Goal: Information Seeking & Learning: Check status

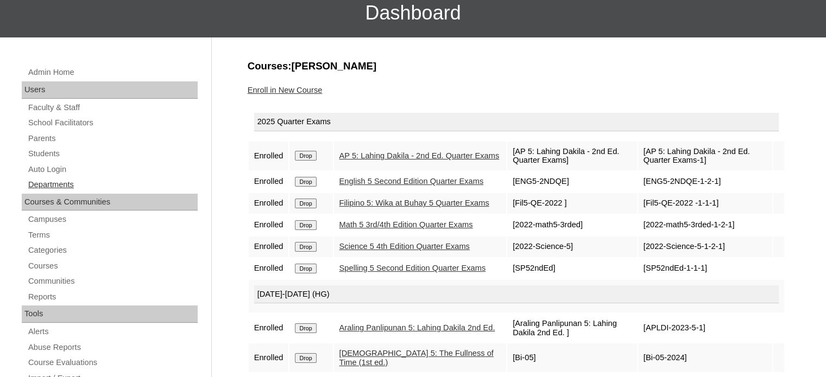
scroll to position [87, 0]
click at [42, 154] on link "Students" at bounding box center [112, 154] width 171 height 14
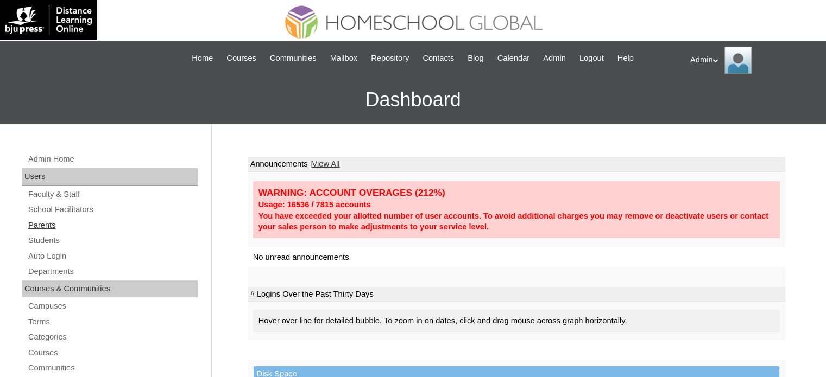
click at [41, 230] on link "Parents" at bounding box center [112, 226] width 171 height 14
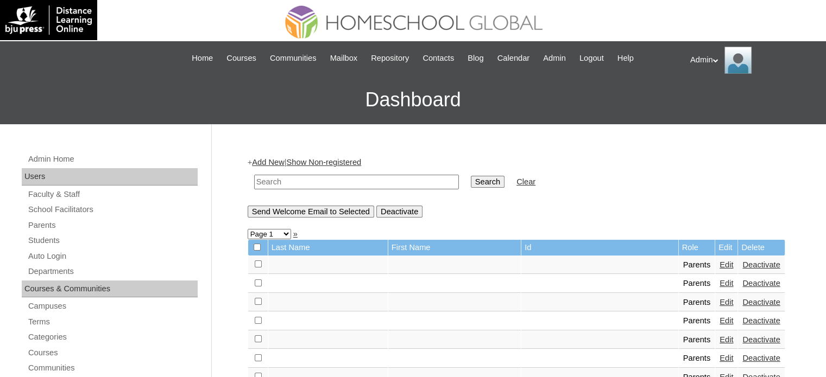
click at [46, 240] on link "Students" at bounding box center [112, 241] width 171 height 14
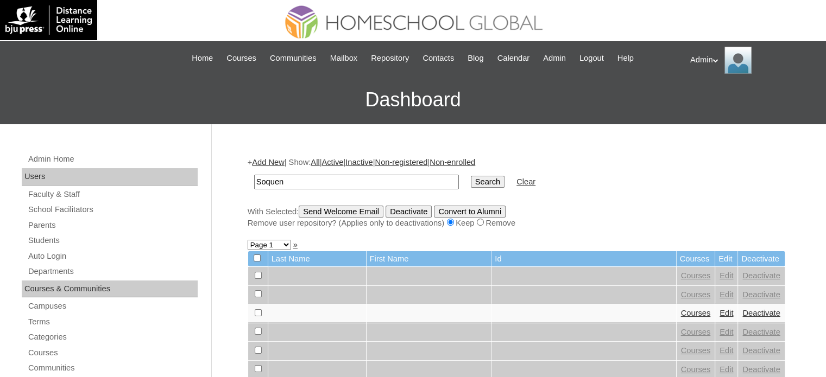
type input "Soquena"
click at [471, 178] on input "Search" at bounding box center [488, 182] width 34 height 12
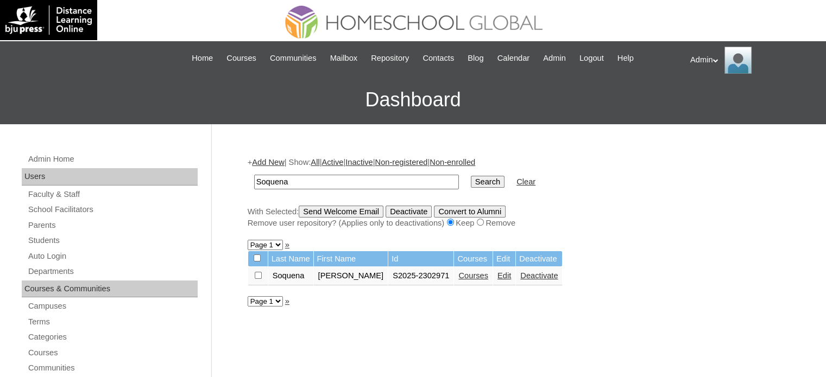
click at [458, 273] on link "Courses" at bounding box center [473, 276] width 30 height 9
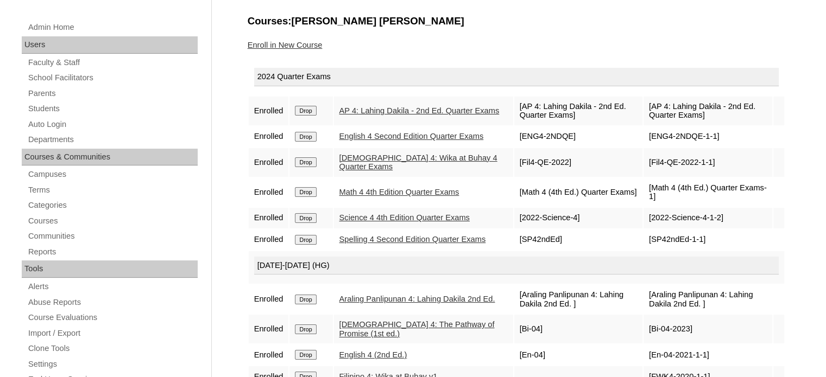
scroll to position [132, 0]
click at [372, 113] on link "AP 4: Lahing Dakila - 2nd Ed. Quarter Exams" at bounding box center [419, 110] width 160 height 9
click at [358, 138] on link "English 4 Second Edition Quarter Exams" at bounding box center [411, 135] width 144 height 9
click at [361, 169] on link "Filipino 4: Wika at Buhay 4 Quarter Exams" at bounding box center [418, 162] width 158 height 18
click at [371, 195] on link "Math 4 4th Edition Quarter Exams" at bounding box center [399, 191] width 120 height 9
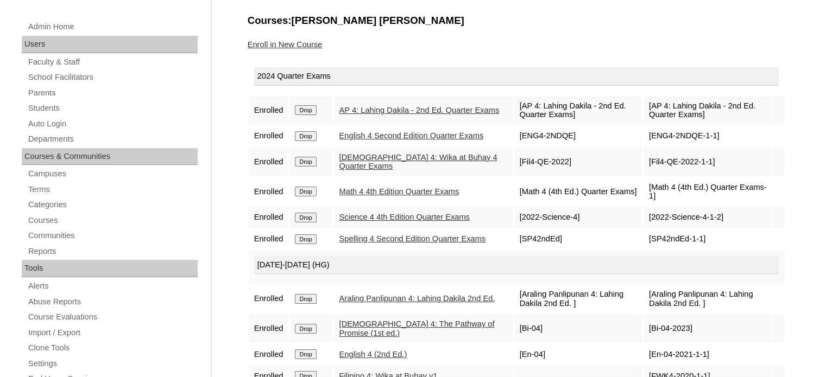
click at [361, 218] on link "Science 4 4th Edition Quarter Exams" at bounding box center [404, 217] width 130 height 9
click at [356, 243] on link "Spelling 4 Second Edition Quarter Exams" at bounding box center [412, 239] width 147 height 9
